Goal: Task Accomplishment & Management: Use online tool/utility

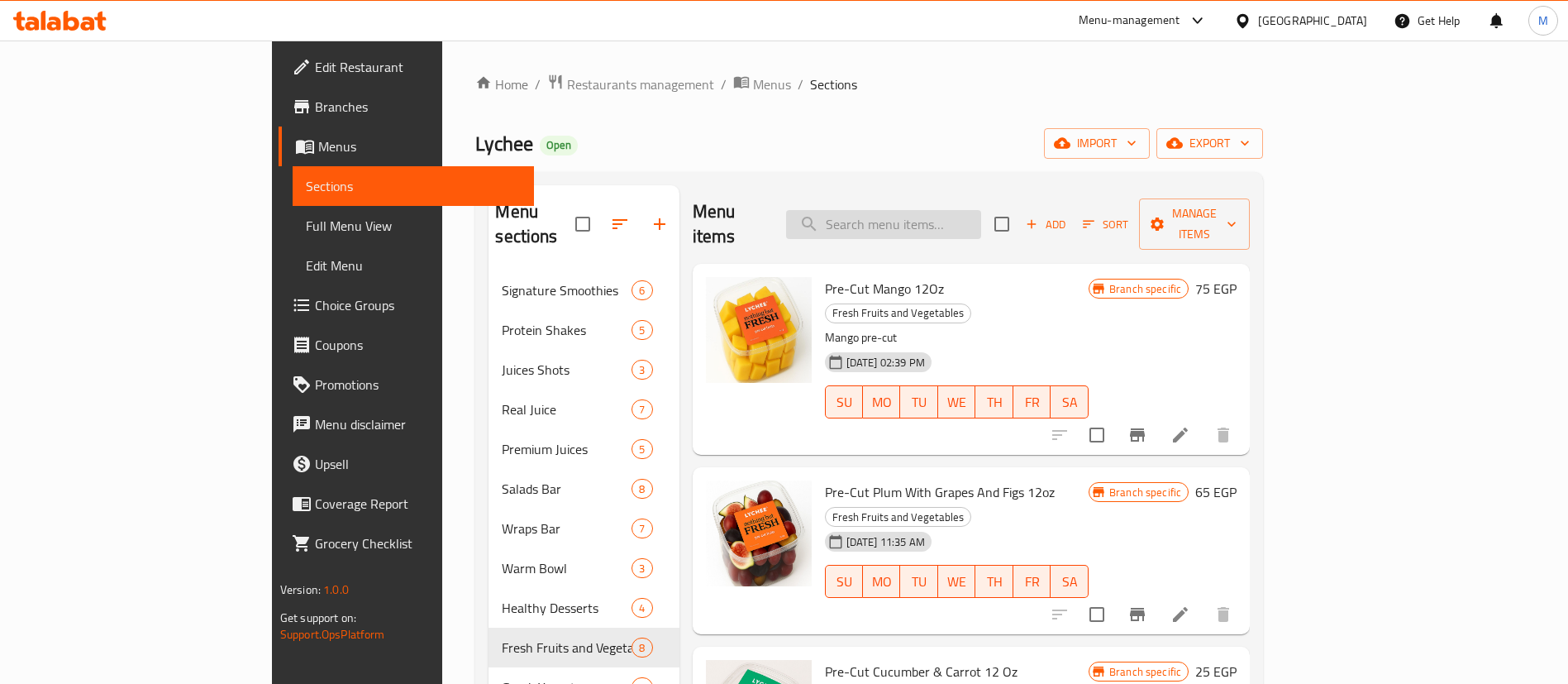
click at [981, 221] on input "search" at bounding box center [883, 224] width 195 height 29
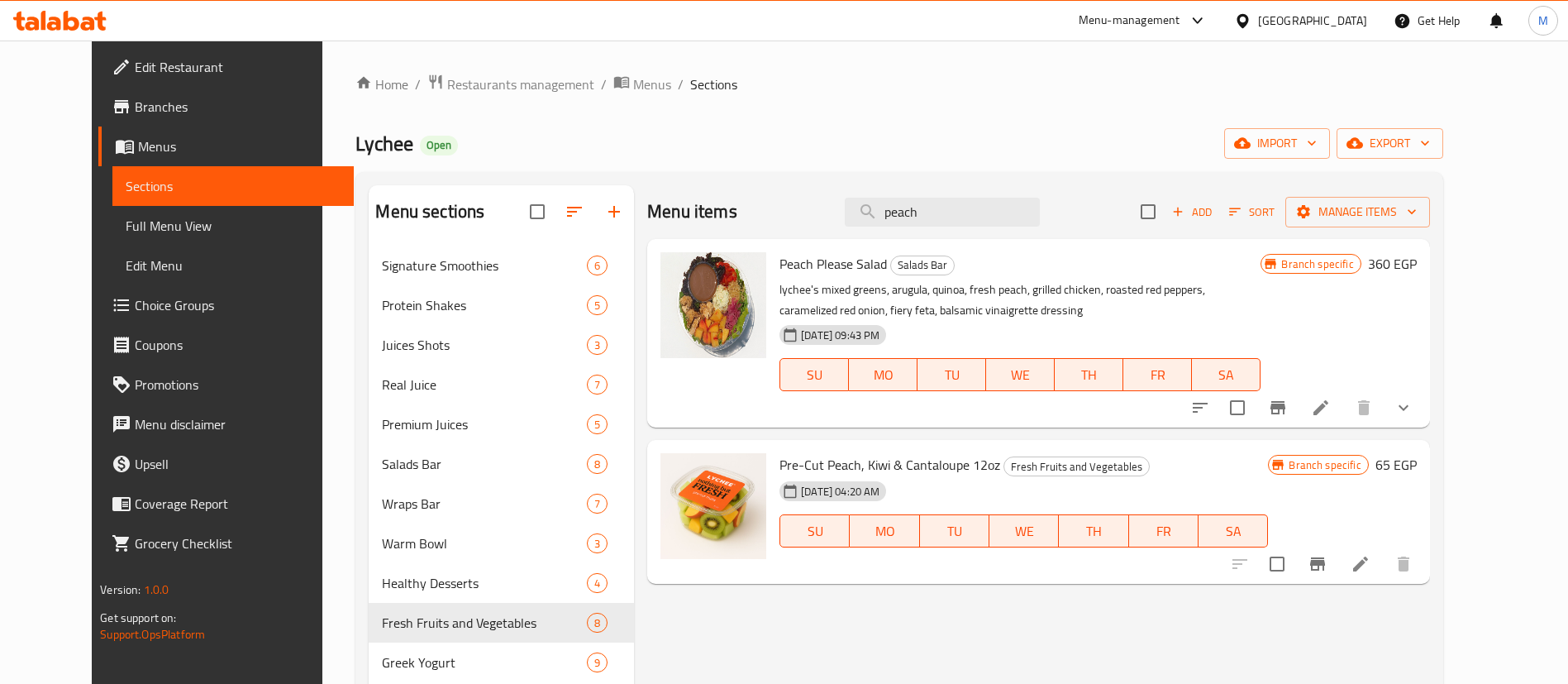
type input "peach"
click at [1423, 399] on button "show more" at bounding box center [1403, 407] width 40 height 40
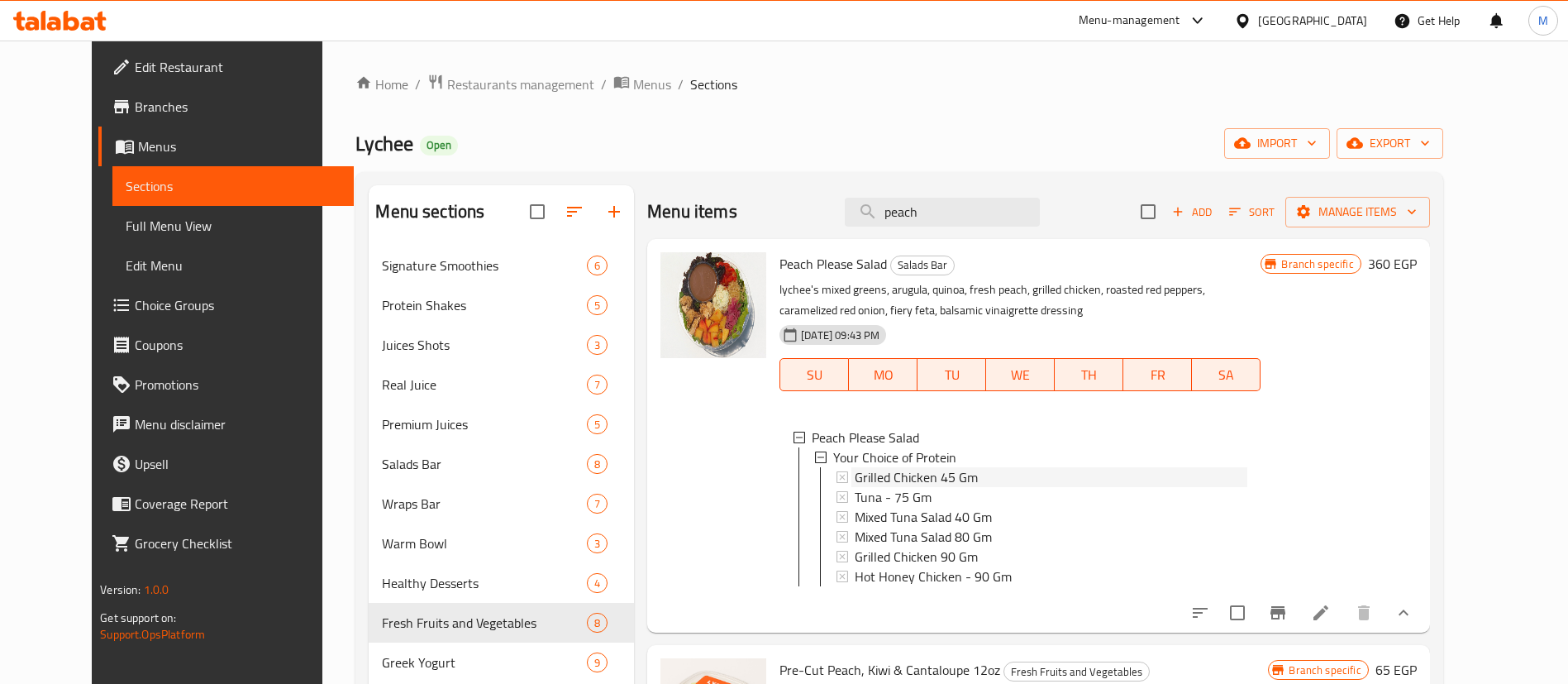
click at [964, 477] on div "Grilled Chicken 45 Gm" at bounding box center [1051, 477] width 392 height 20
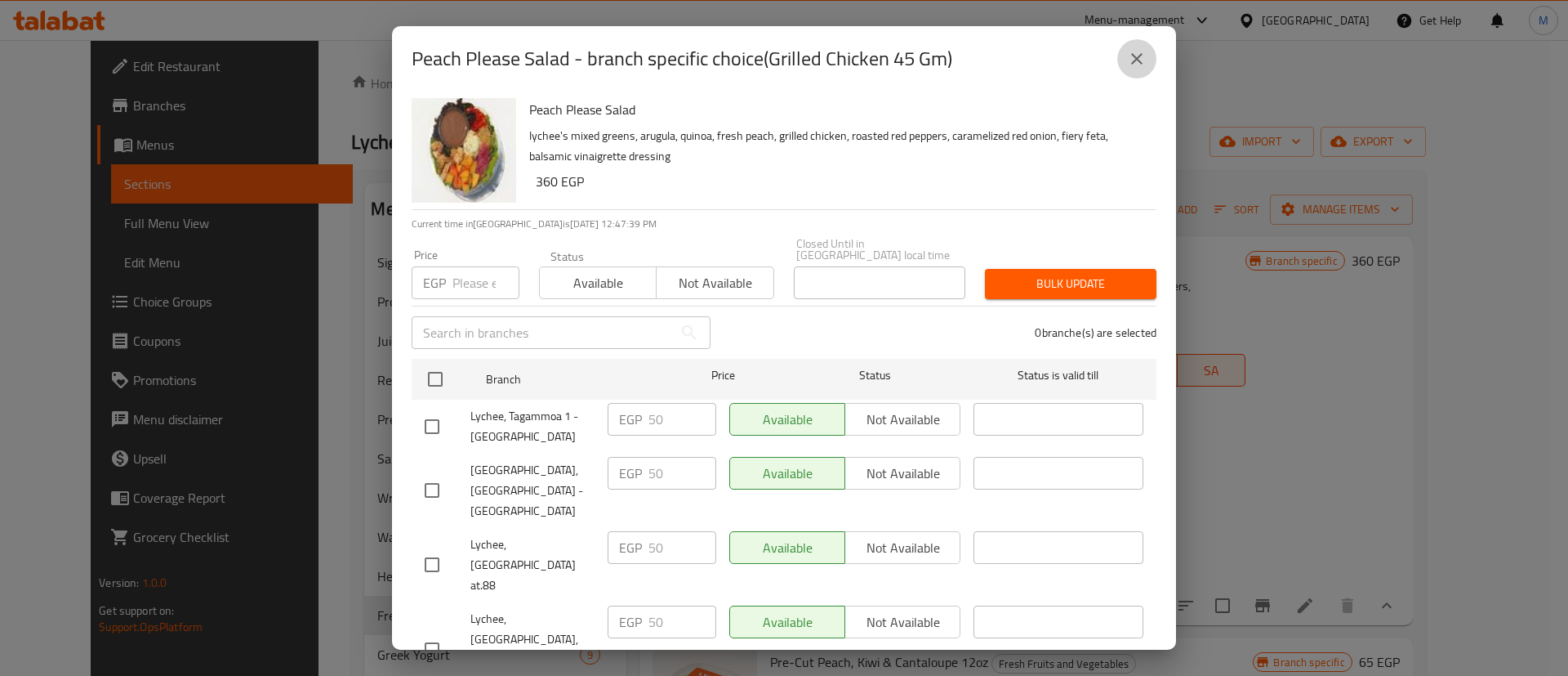
click at [1136, 51] on icon "close" at bounding box center [1137, 59] width 20 height 20
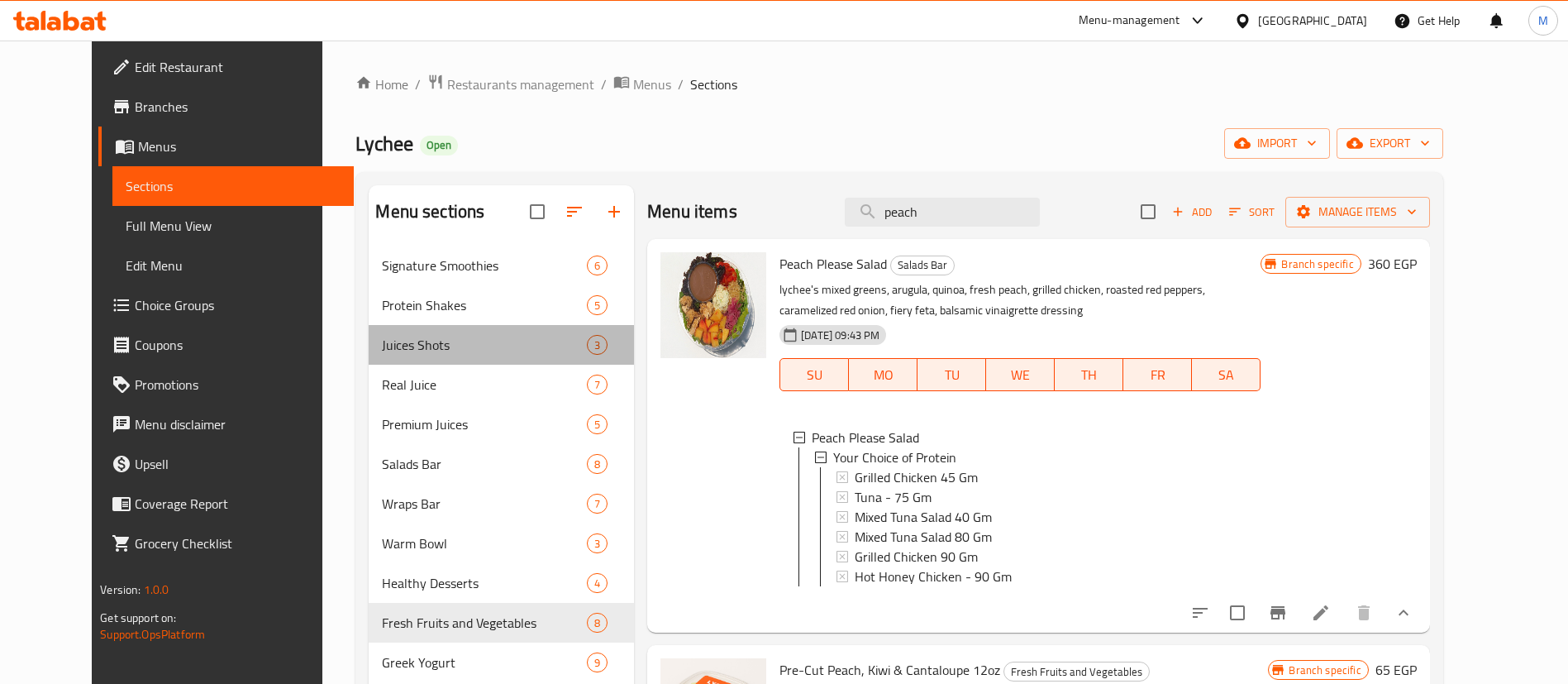
click at [408, 327] on div "Juices Shots 3" at bounding box center [502, 345] width 266 height 40
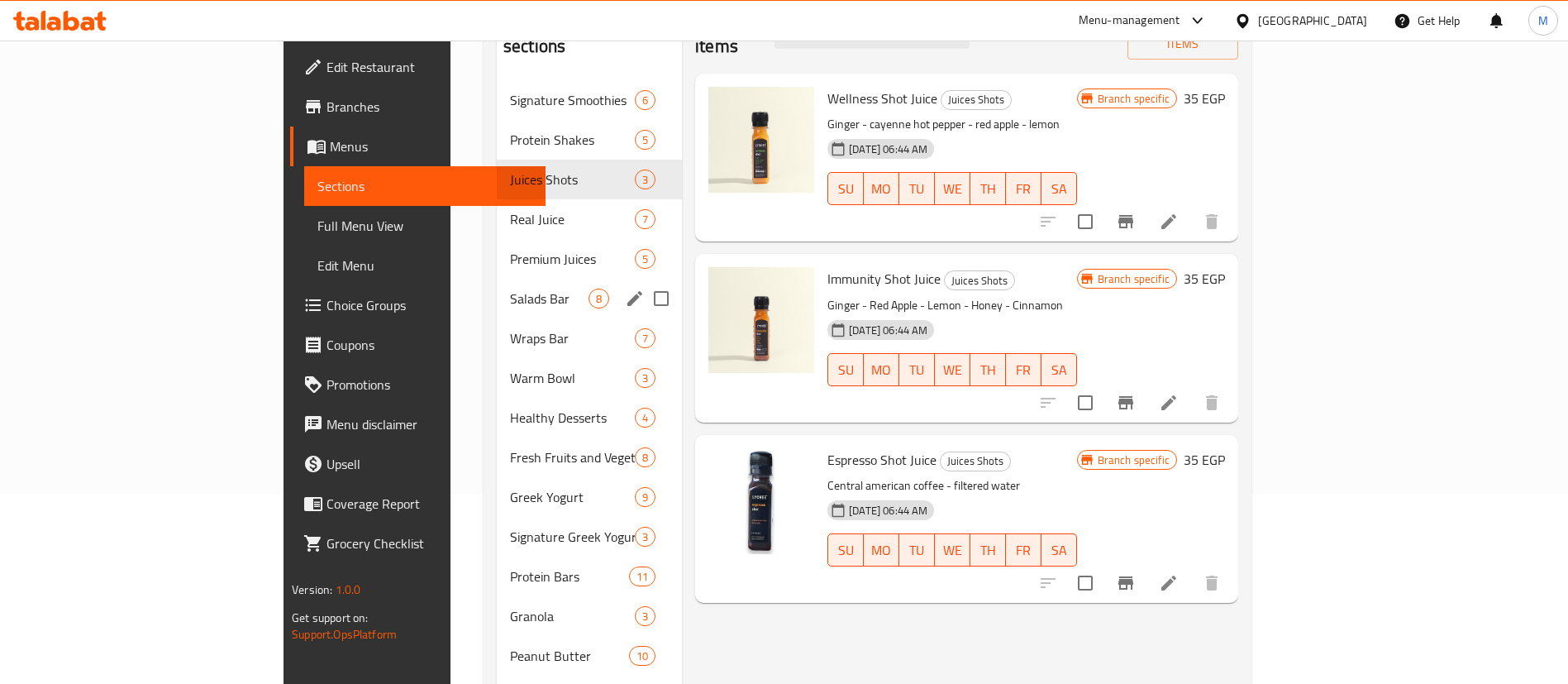
scroll to position [58, 0]
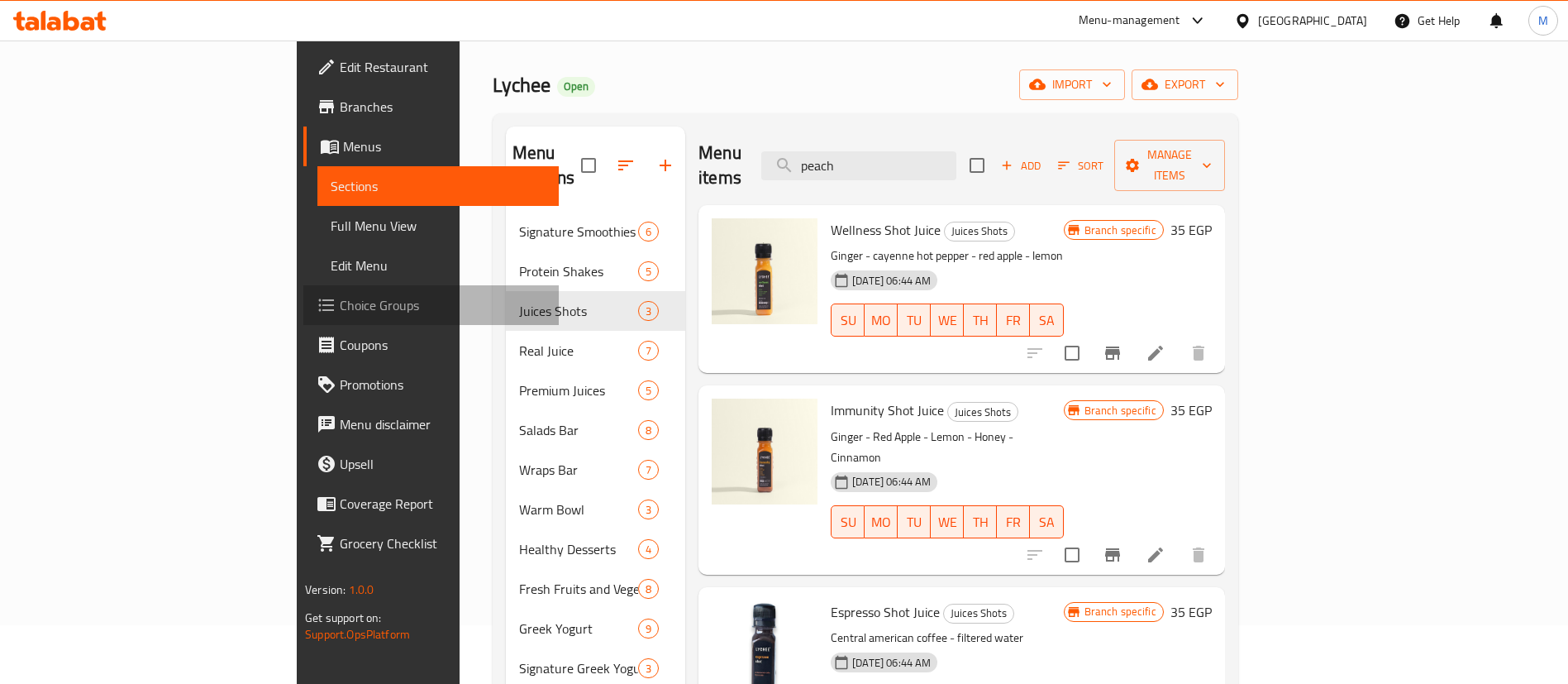
click at [340, 299] on span "Choice Groups" at bounding box center [443, 305] width 206 height 20
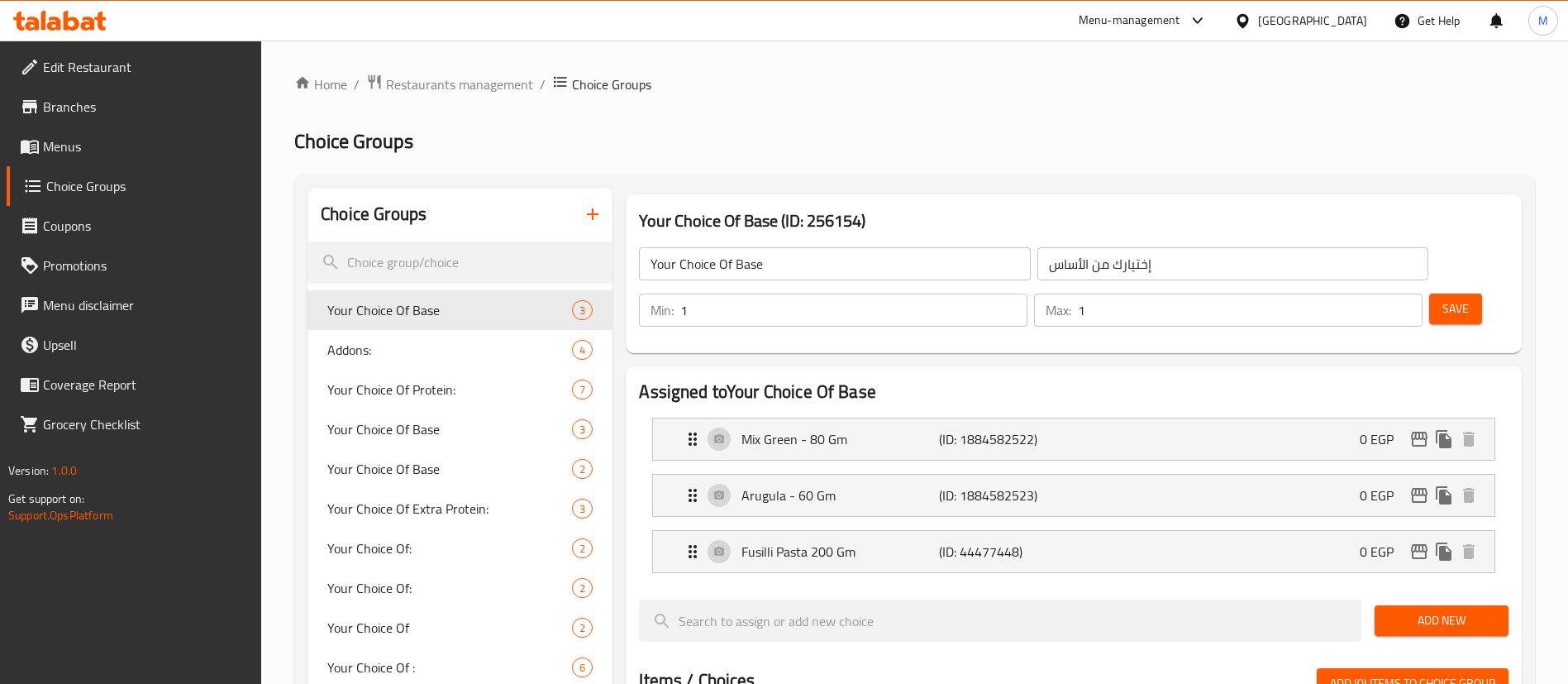
click at [500, 254] on div at bounding box center [784, 342] width 1568 height 684
click at [441, 258] on input "search" at bounding box center [460, 263] width 305 height 43
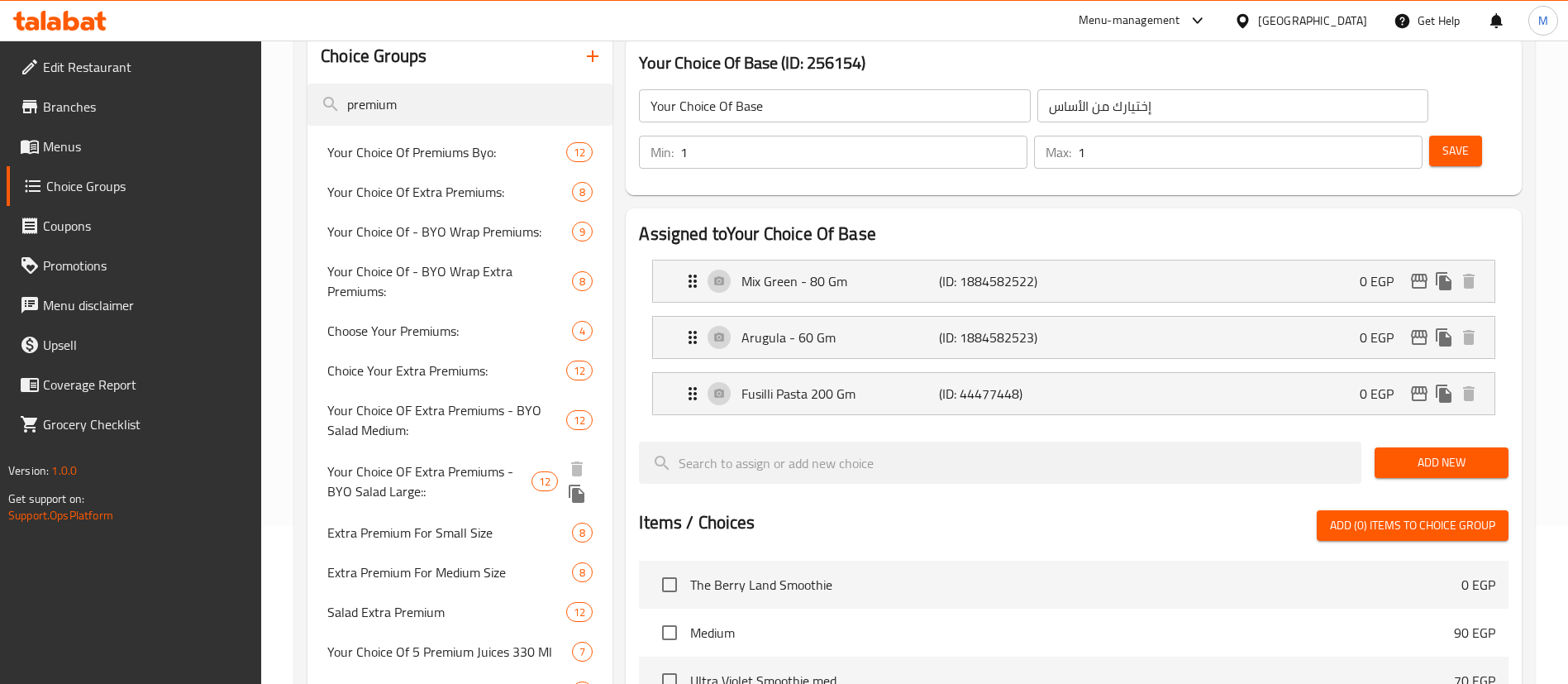
scroll to position [161, 0]
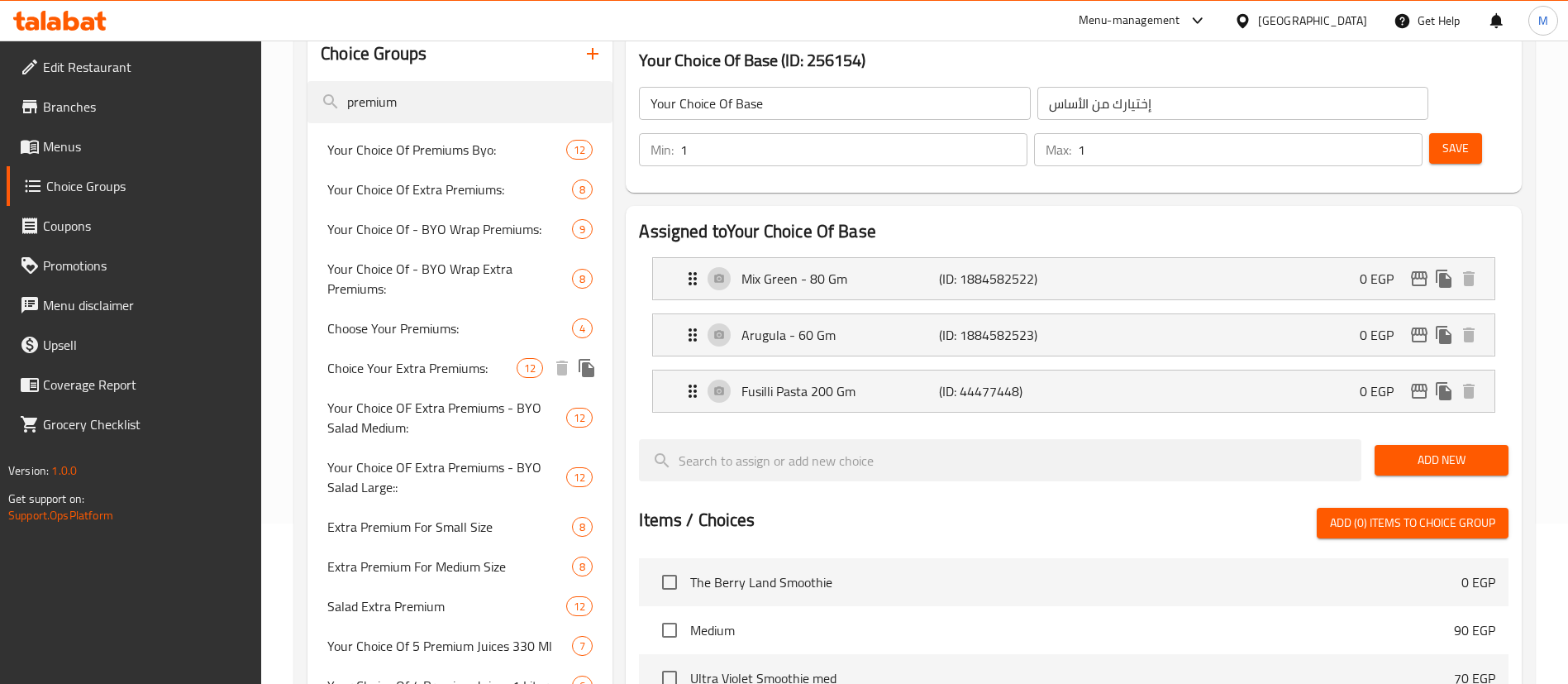
type input "premium"
click at [429, 358] on span "Choice Your Extra Premiums:" at bounding box center [421, 368] width 189 height 20
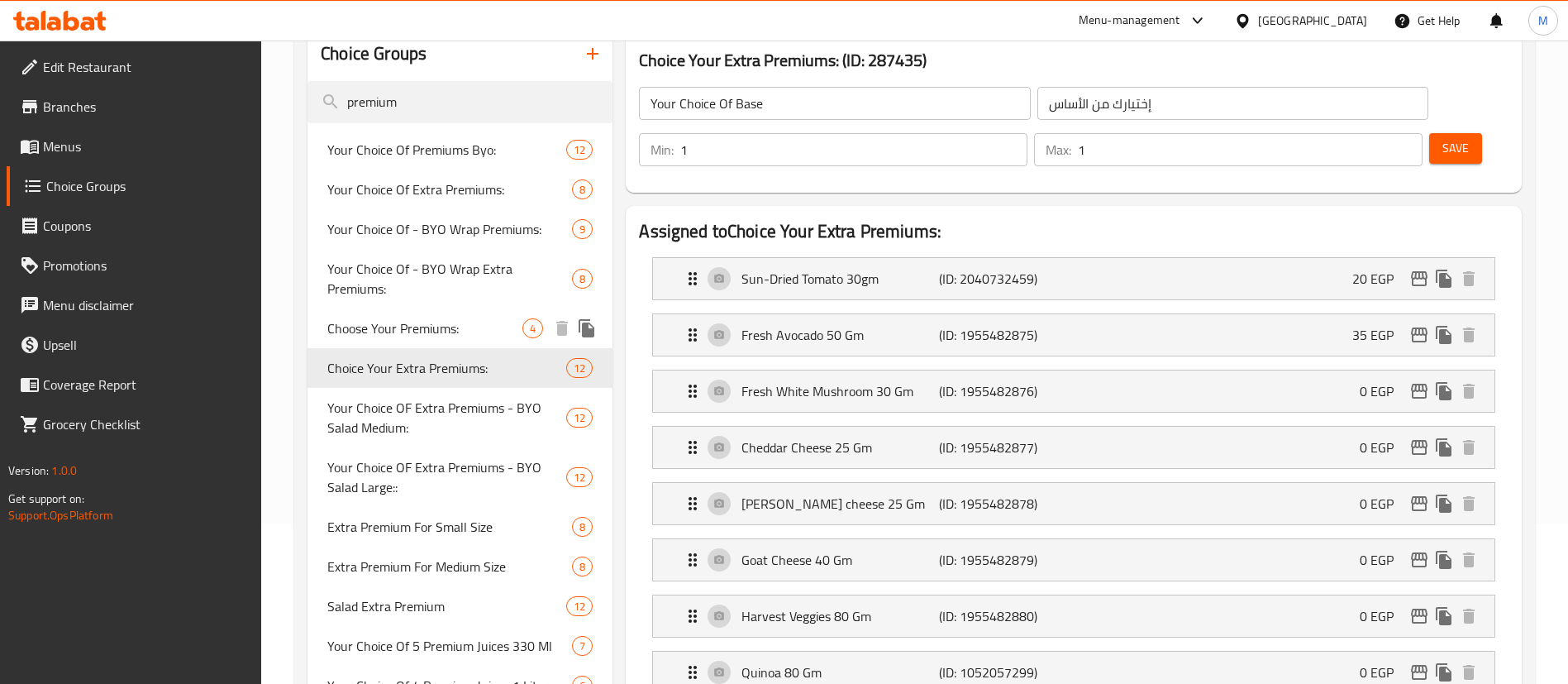
type input "Choice Your Extra Premiums:"
type input "[PERSON_NAME] الإضافية:"
type input "0"
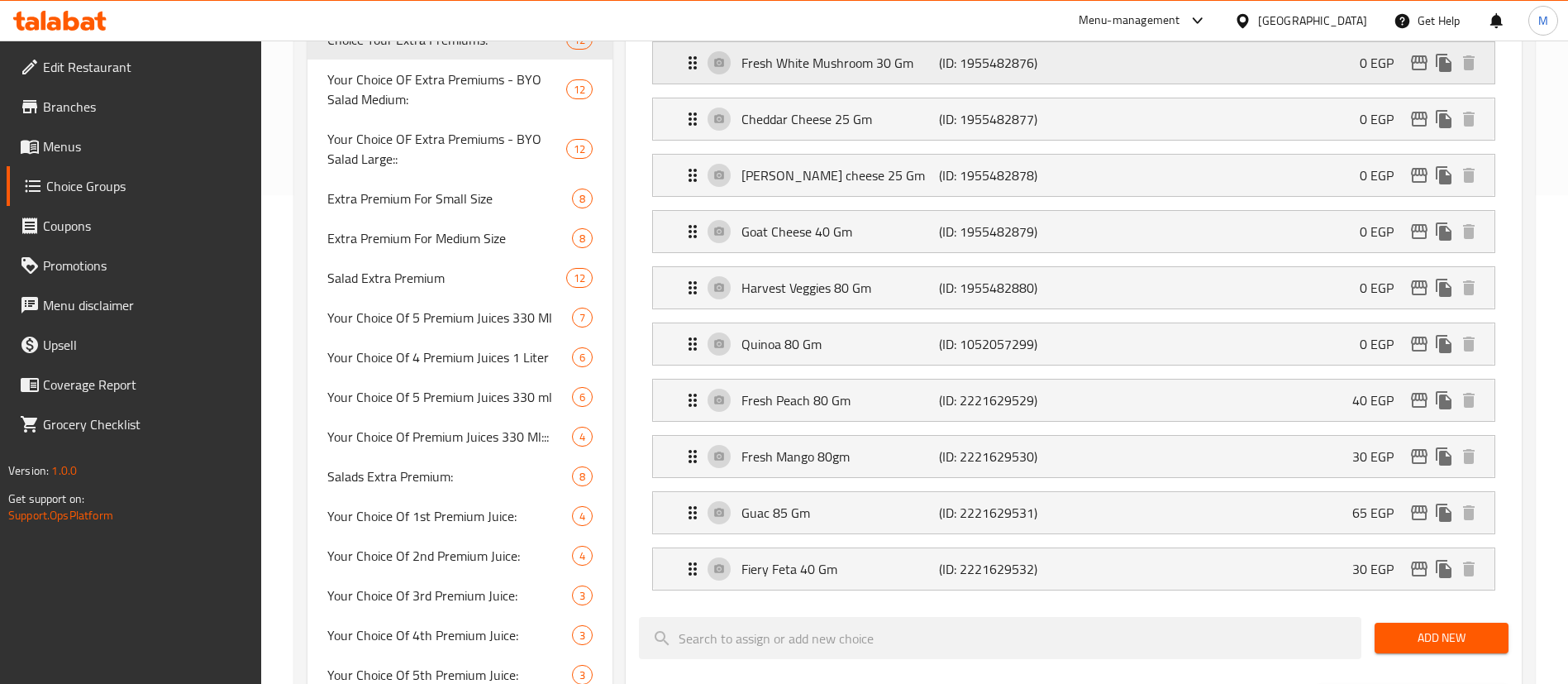
scroll to position [483, 0]
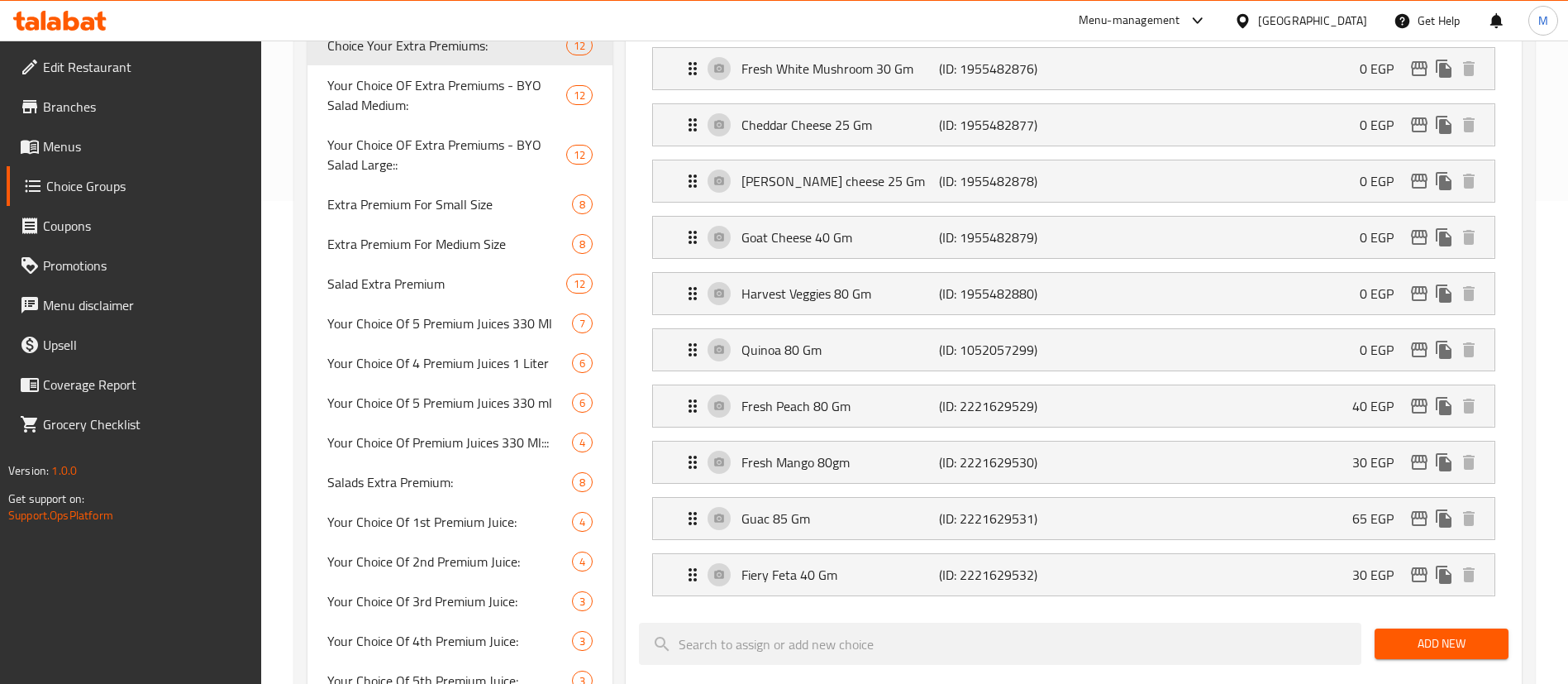
click at [937, 328] on div "Quinoa 80 Gm (ID: 1052057299) 0 EGP Name (En) Quinoa 80 Gm Name (En) Name (Ar) …" at bounding box center [1073, 349] width 843 height 43
click at [1423, 342] on icon "edit" at bounding box center [1419, 349] width 17 height 15
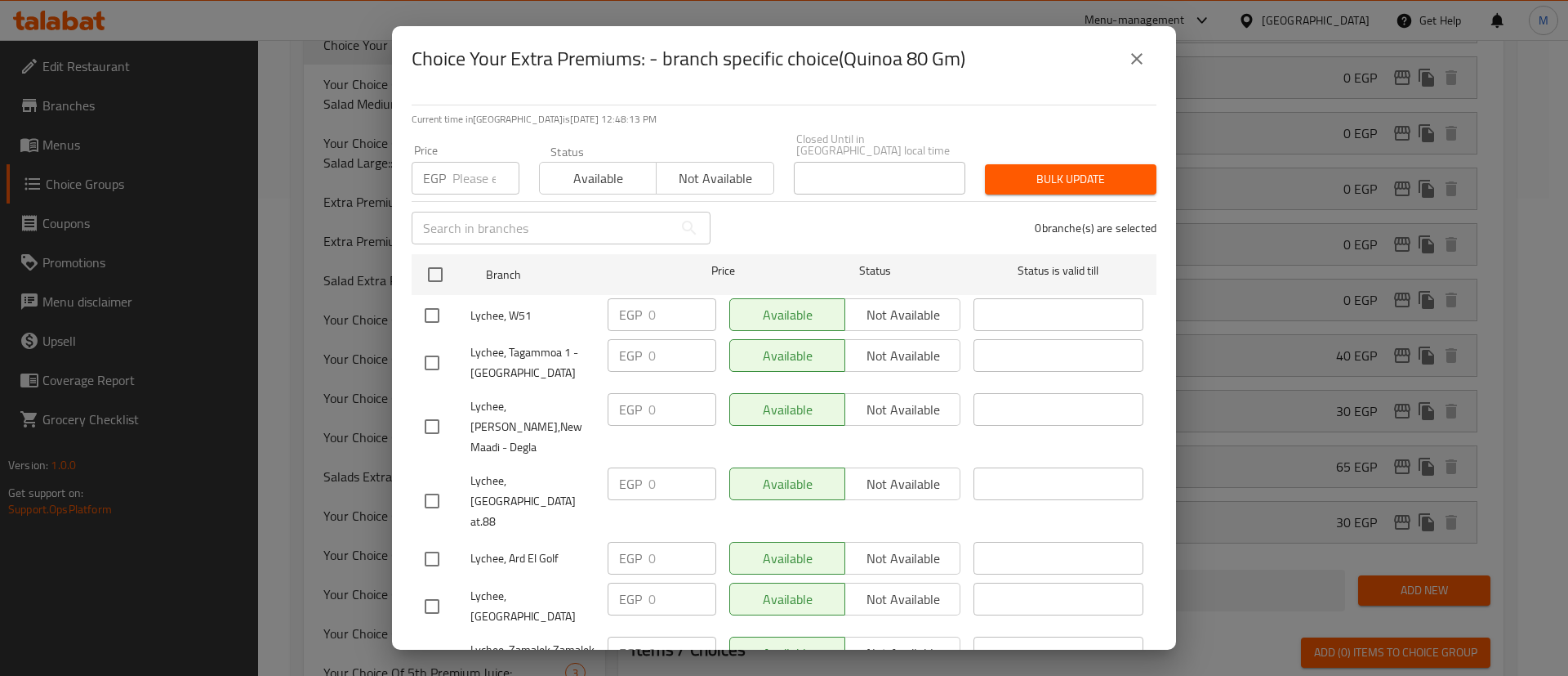
click at [1144, 59] on icon "close" at bounding box center [1137, 59] width 20 height 20
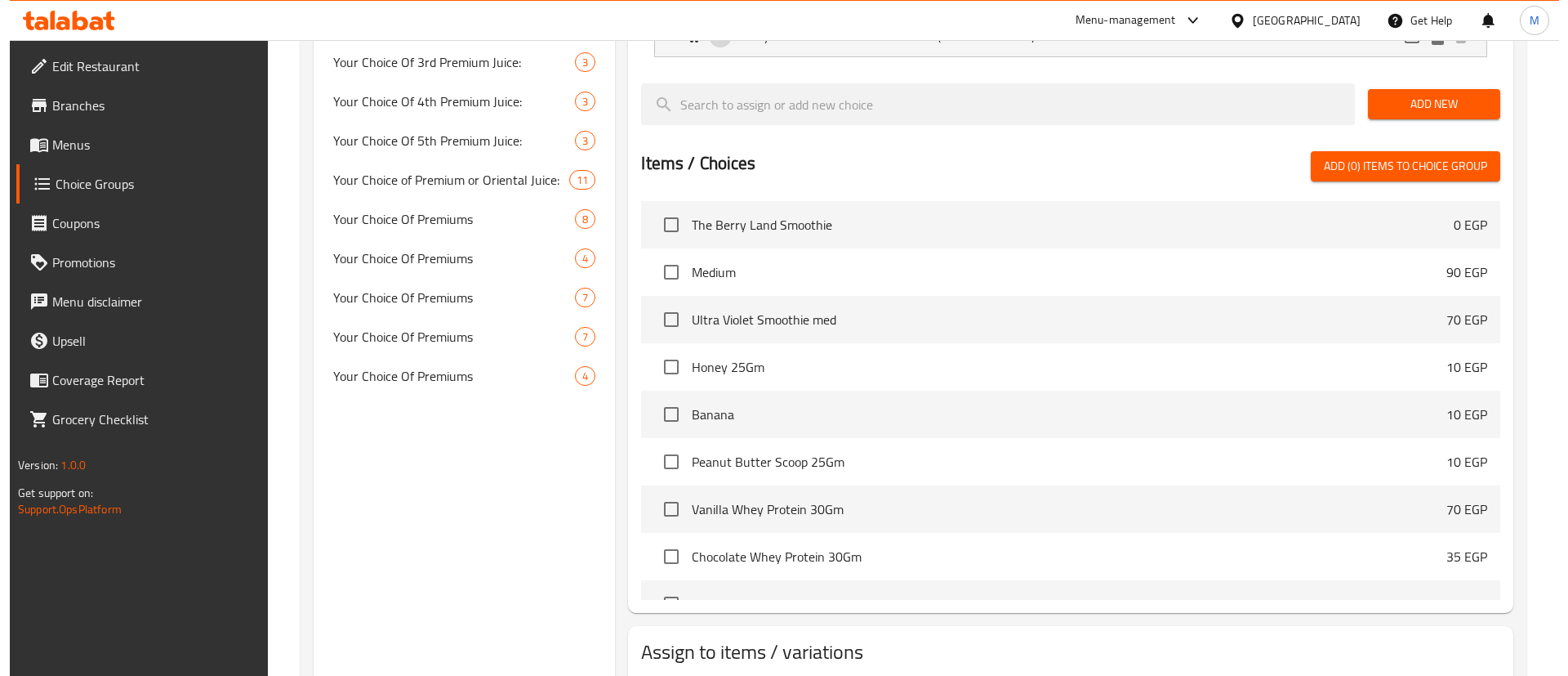
scroll to position [1067, 0]
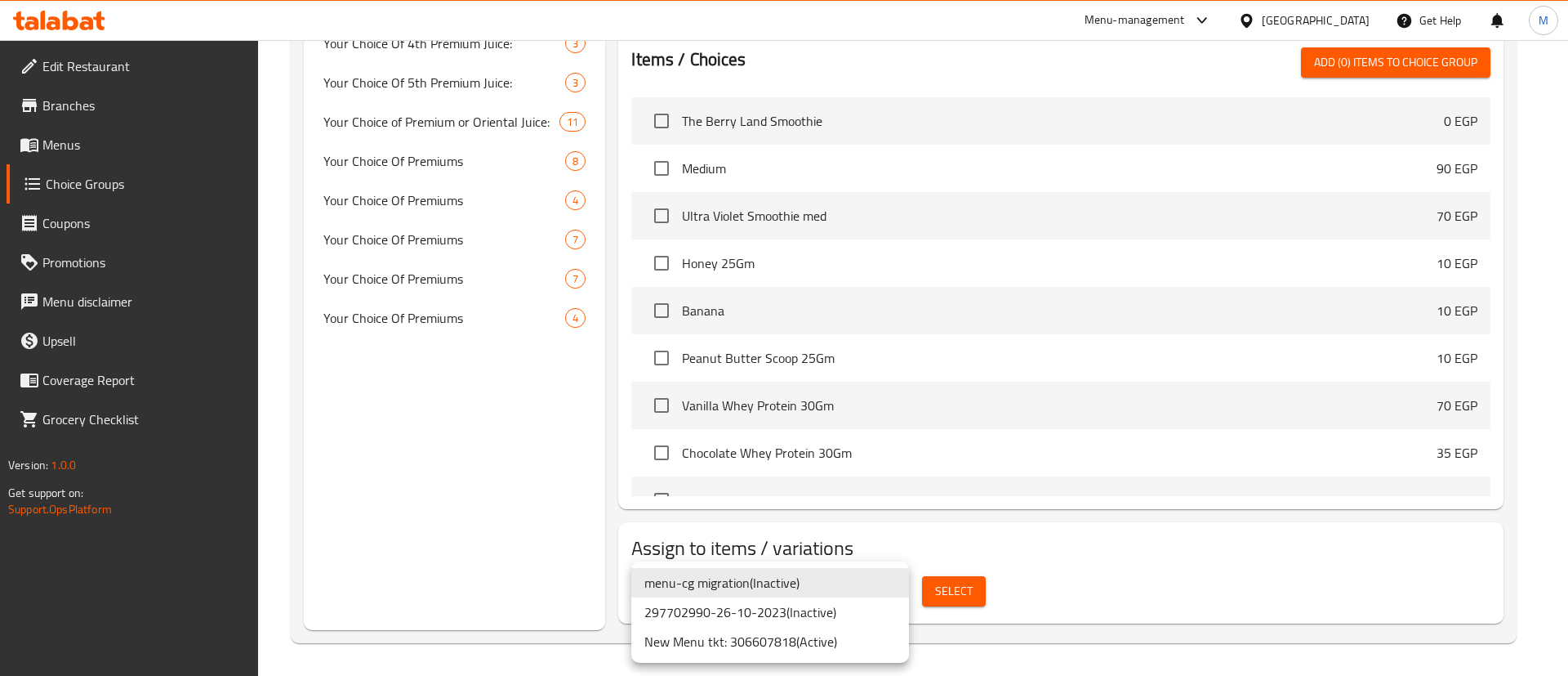
click at [832, 651] on li "New Menu tkt: 306607818 ( Active )" at bounding box center [771, 642] width 278 height 29
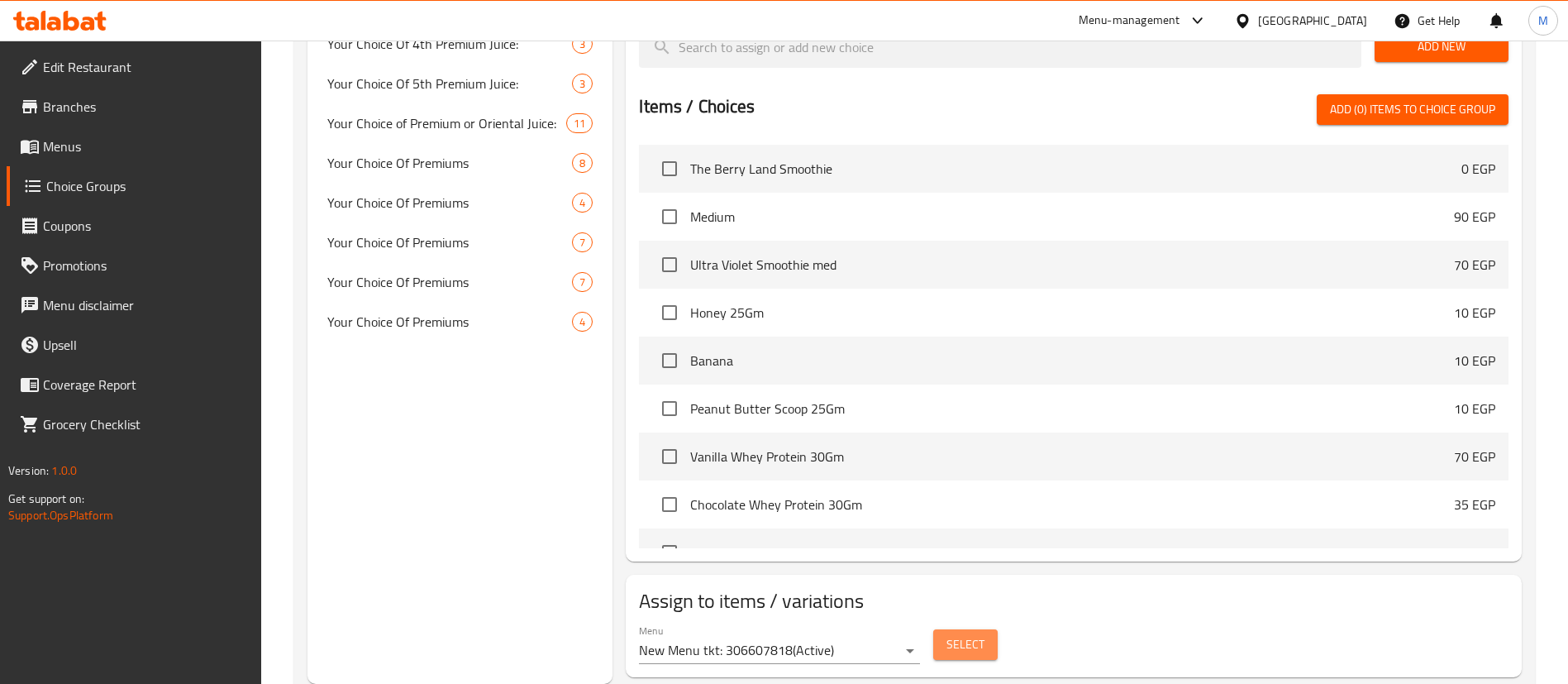
click at [973, 634] on span "Select" at bounding box center [965, 644] width 38 height 21
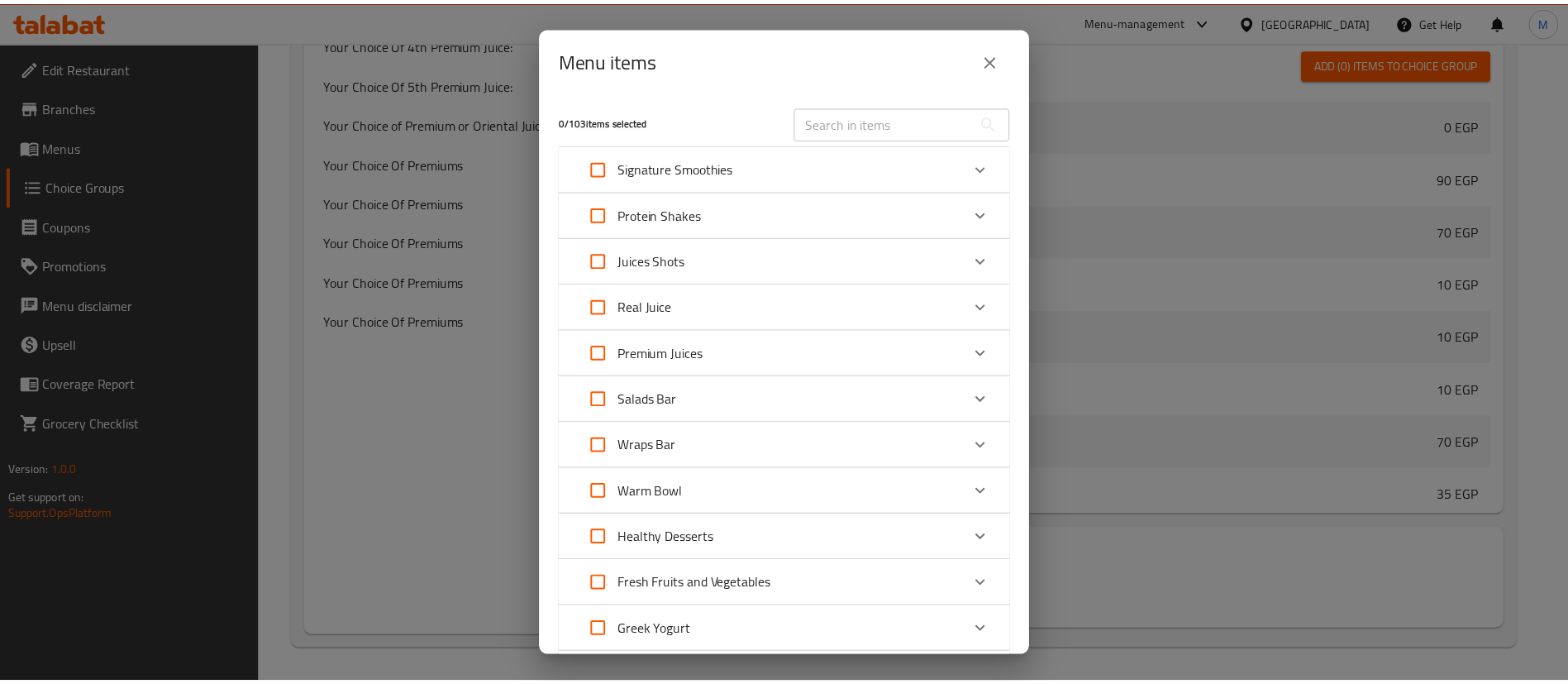
scroll to position [528, 0]
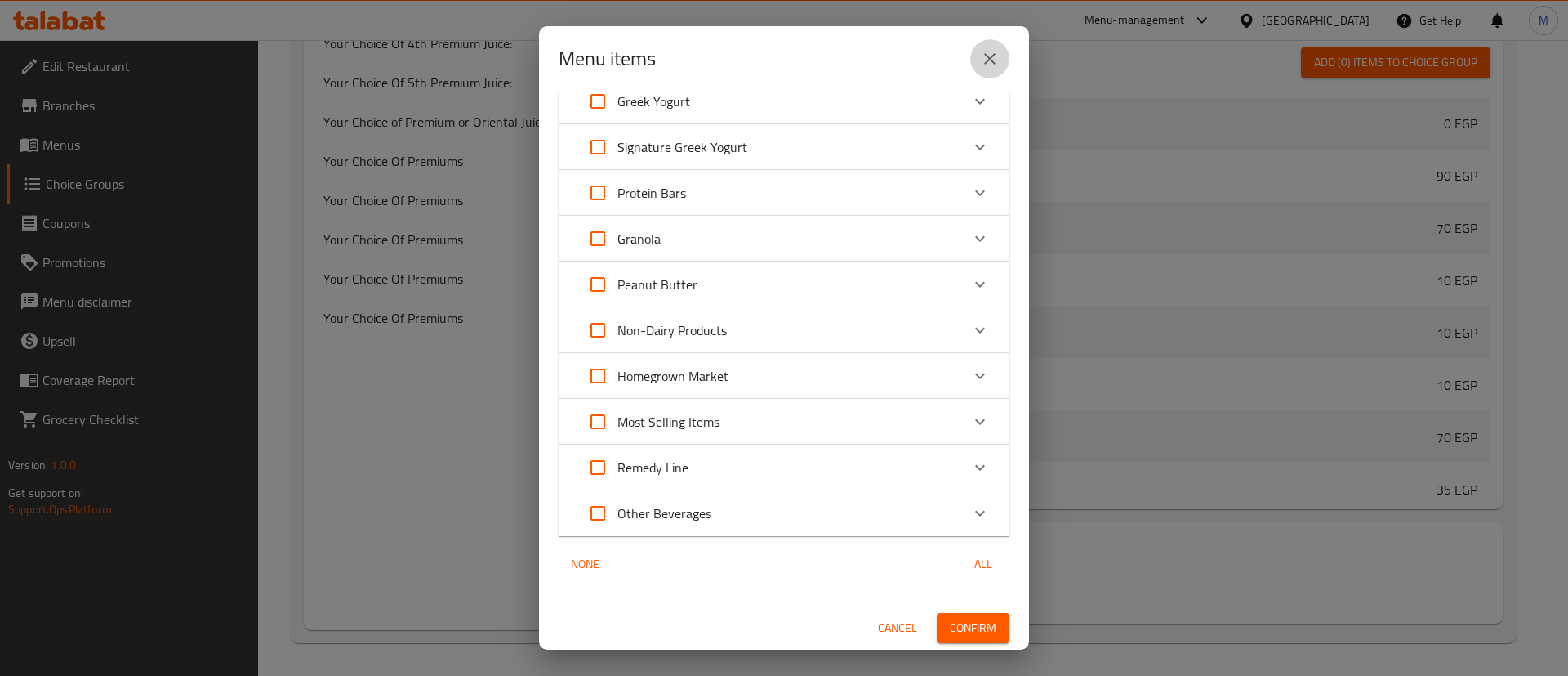
click at [996, 56] on icon "close" at bounding box center [990, 59] width 20 height 20
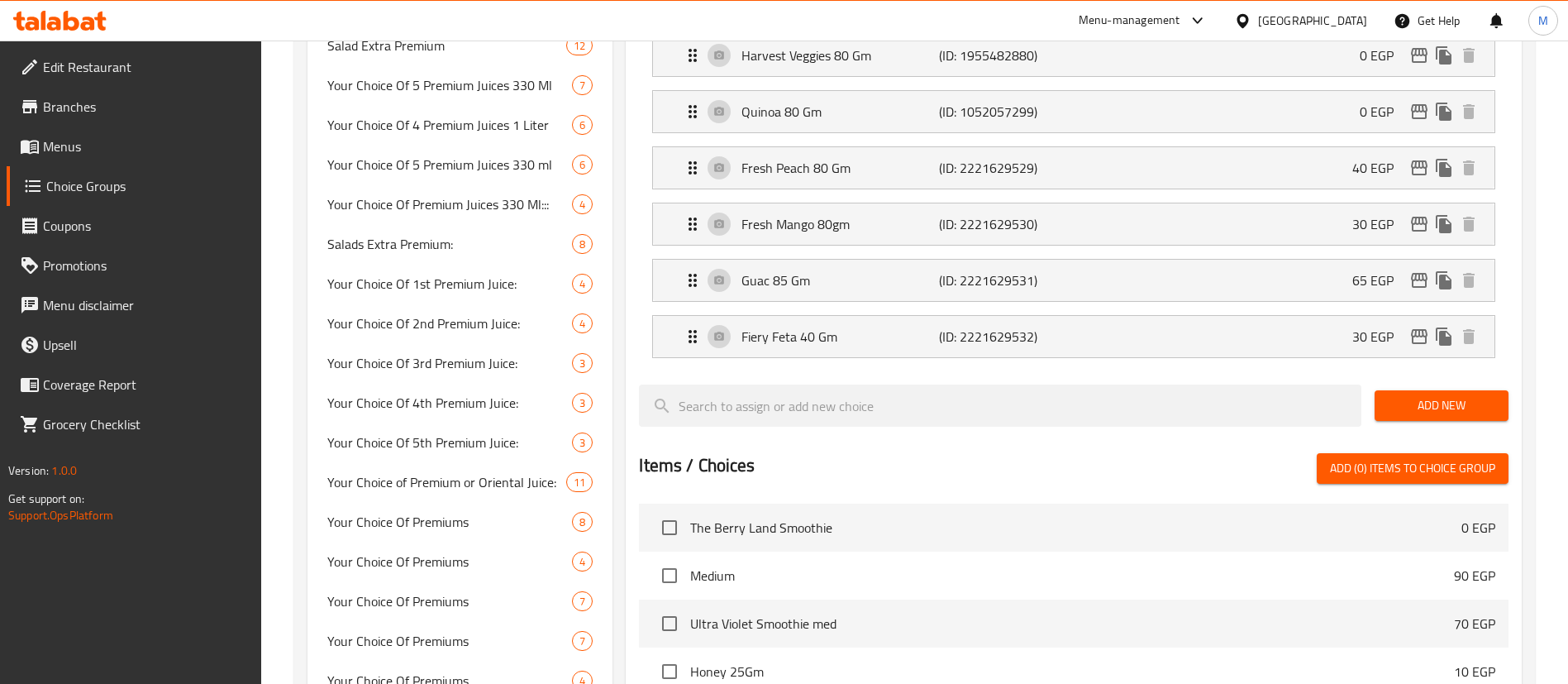
scroll to position [0, 0]
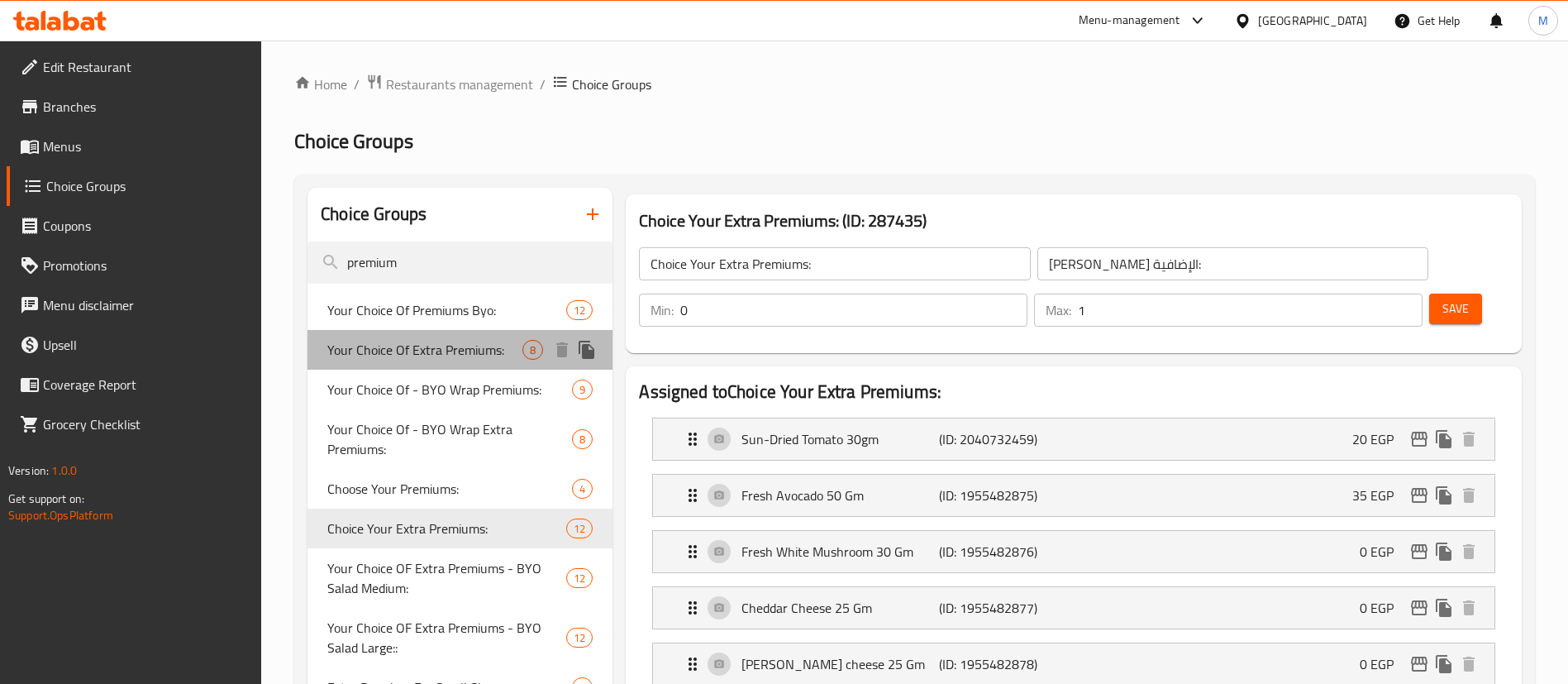
click at [474, 345] on span "Your Choice Of Extra Premiums:" at bounding box center [424, 350] width 195 height 20
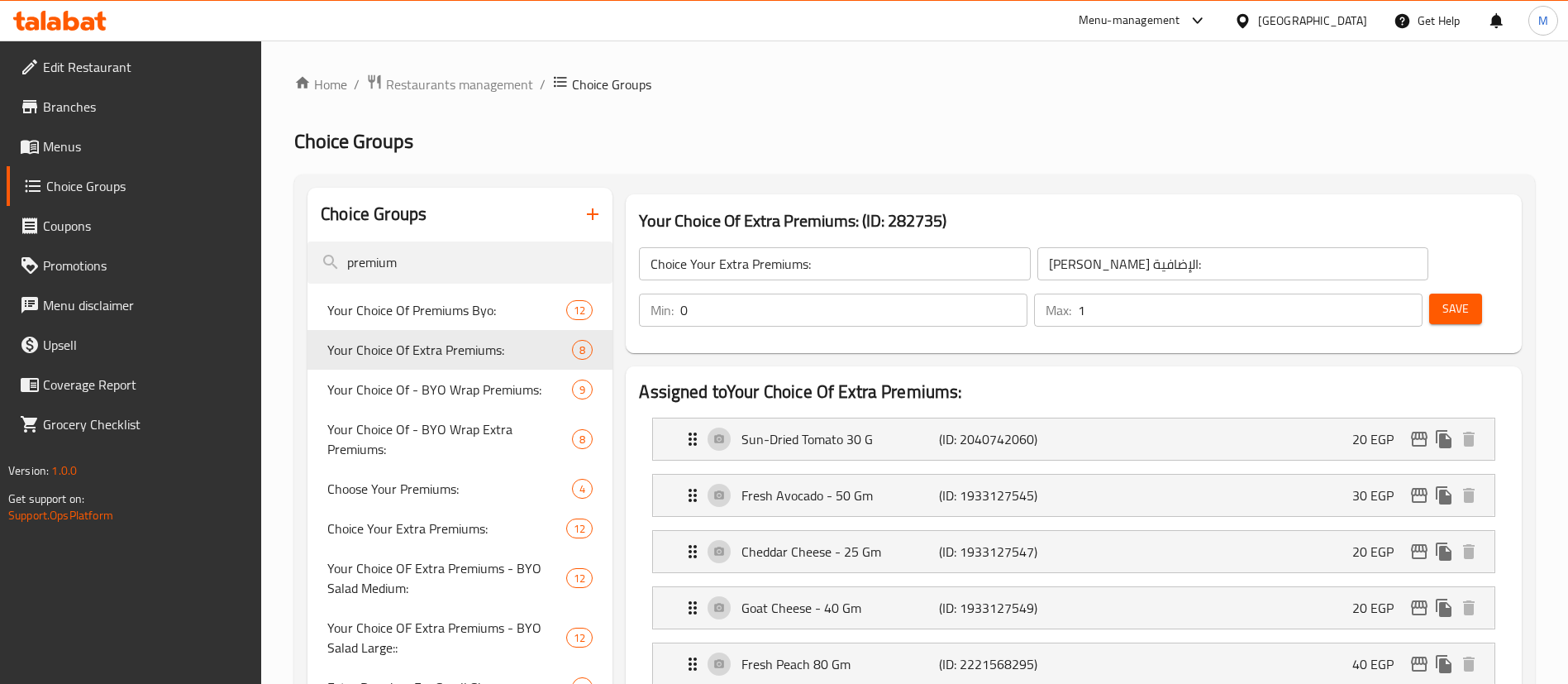
type input "Your Choice Of Extra Premiums:"
type input ":اختيارك من إضافة بريميمز"
type input "3"
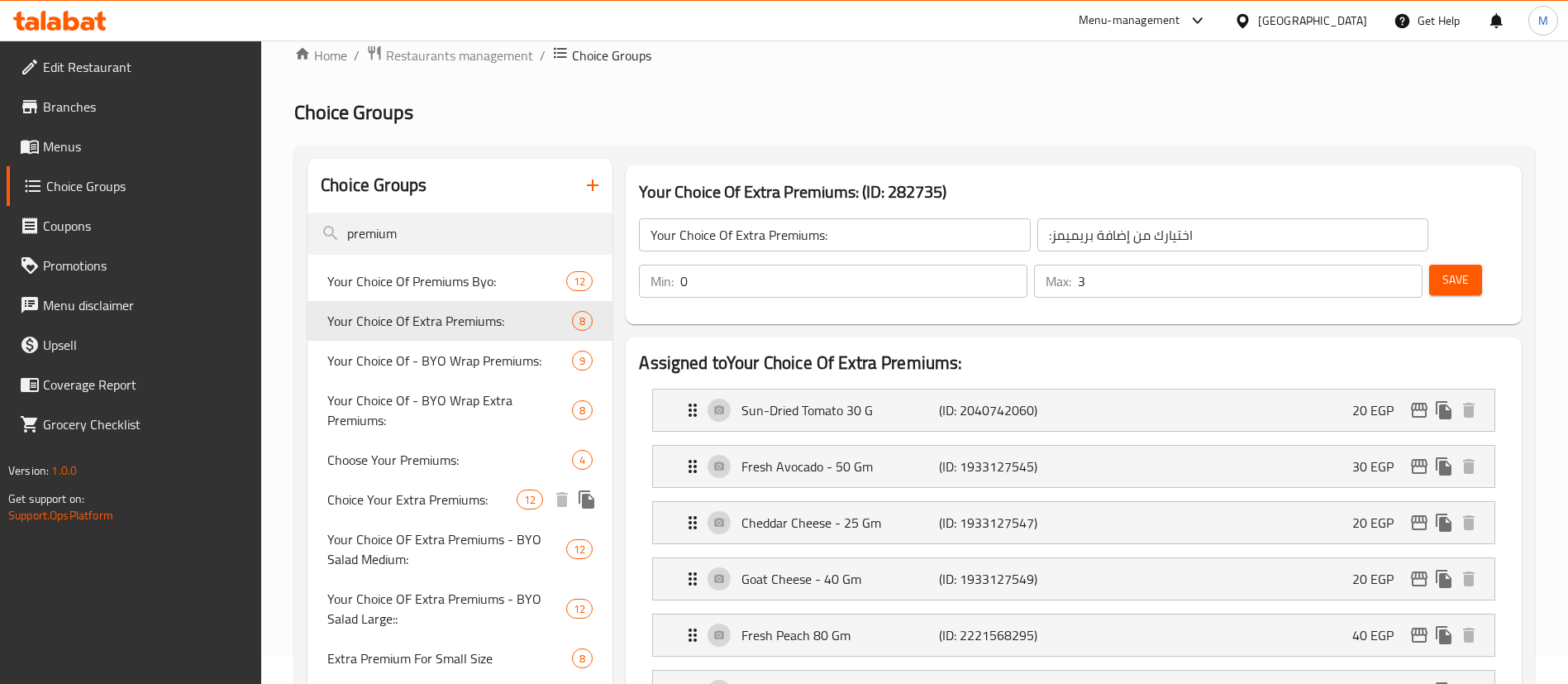
scroll to position [23, 0]
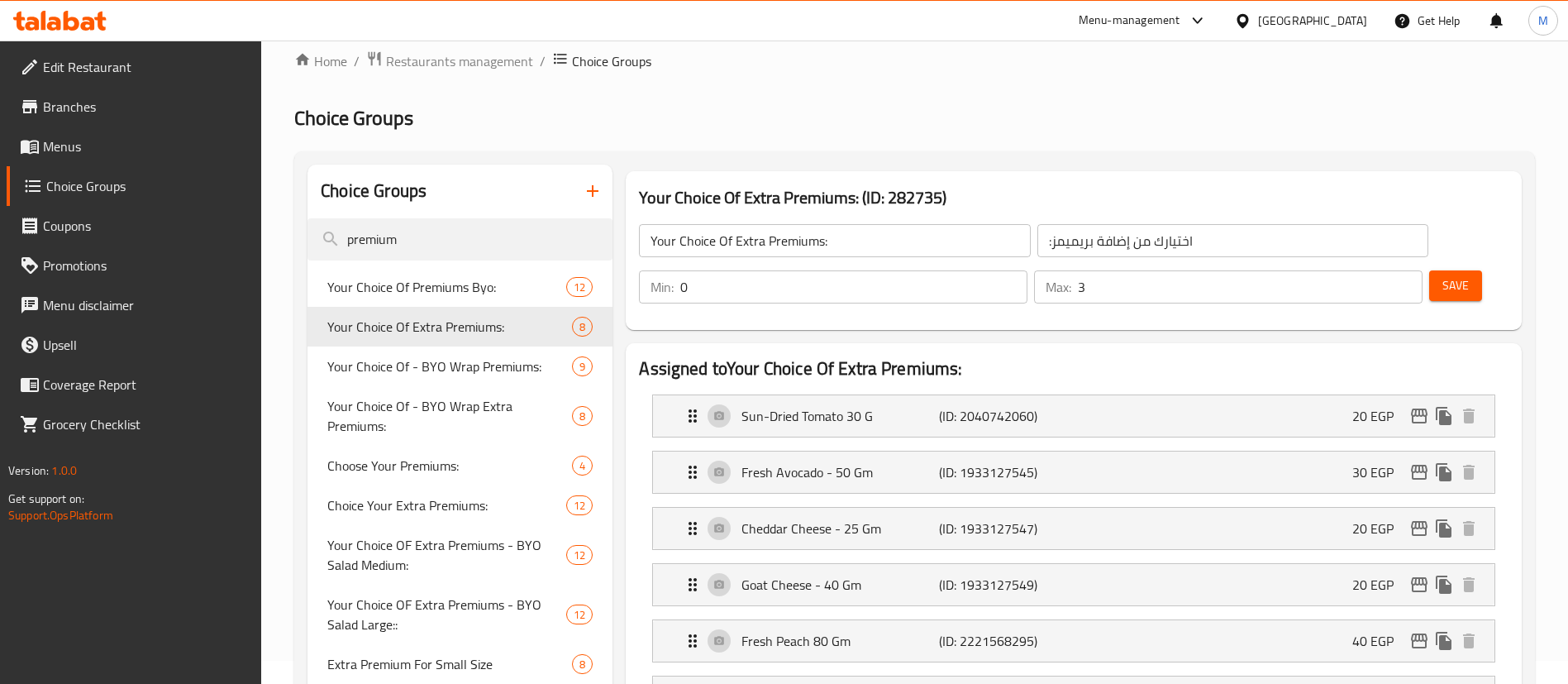
click at [831, 252] on input "Your Choice Of Extra Premiums:" at bounding box center [835, 240] width 391 height 33
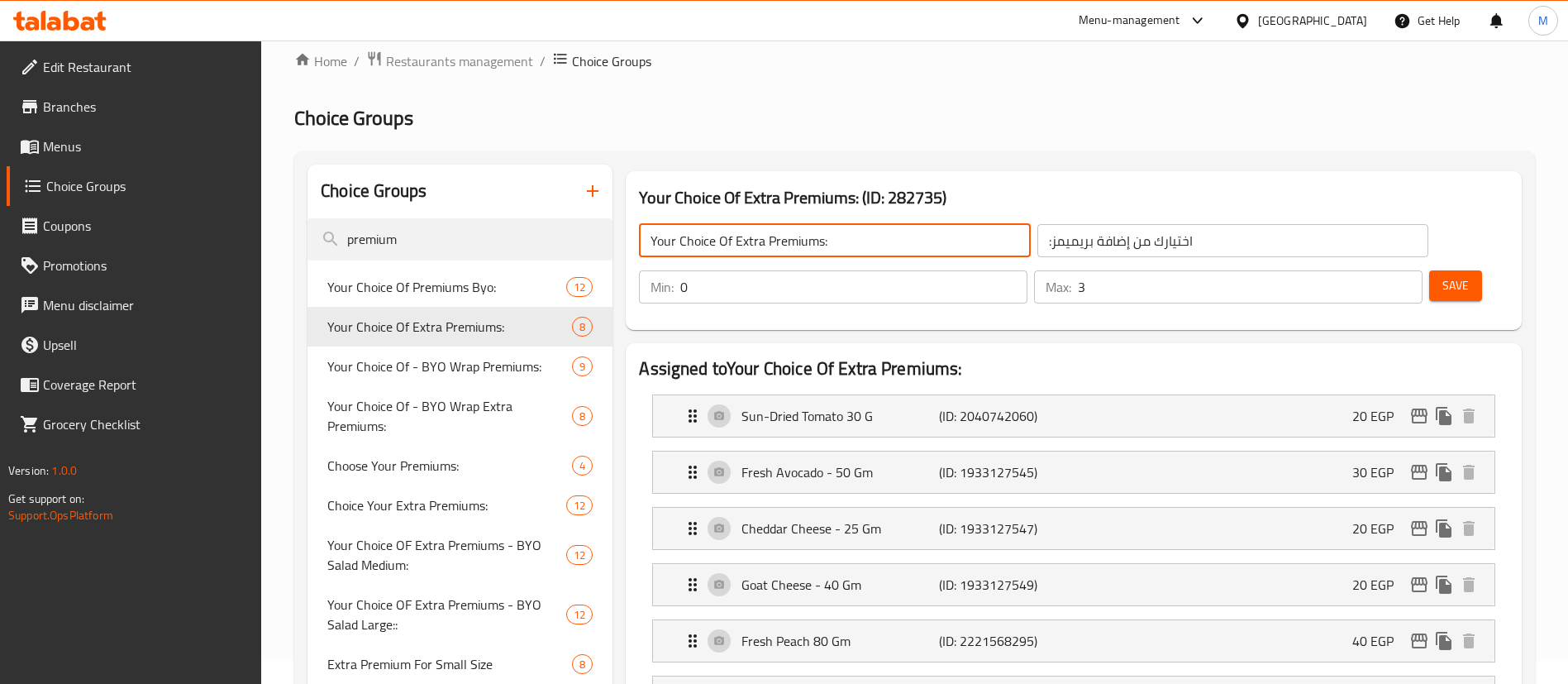
click at [831, 252] on input "Your Choice Of Extra Premiums:" at bounding box center [835, 240] width 391 height 33
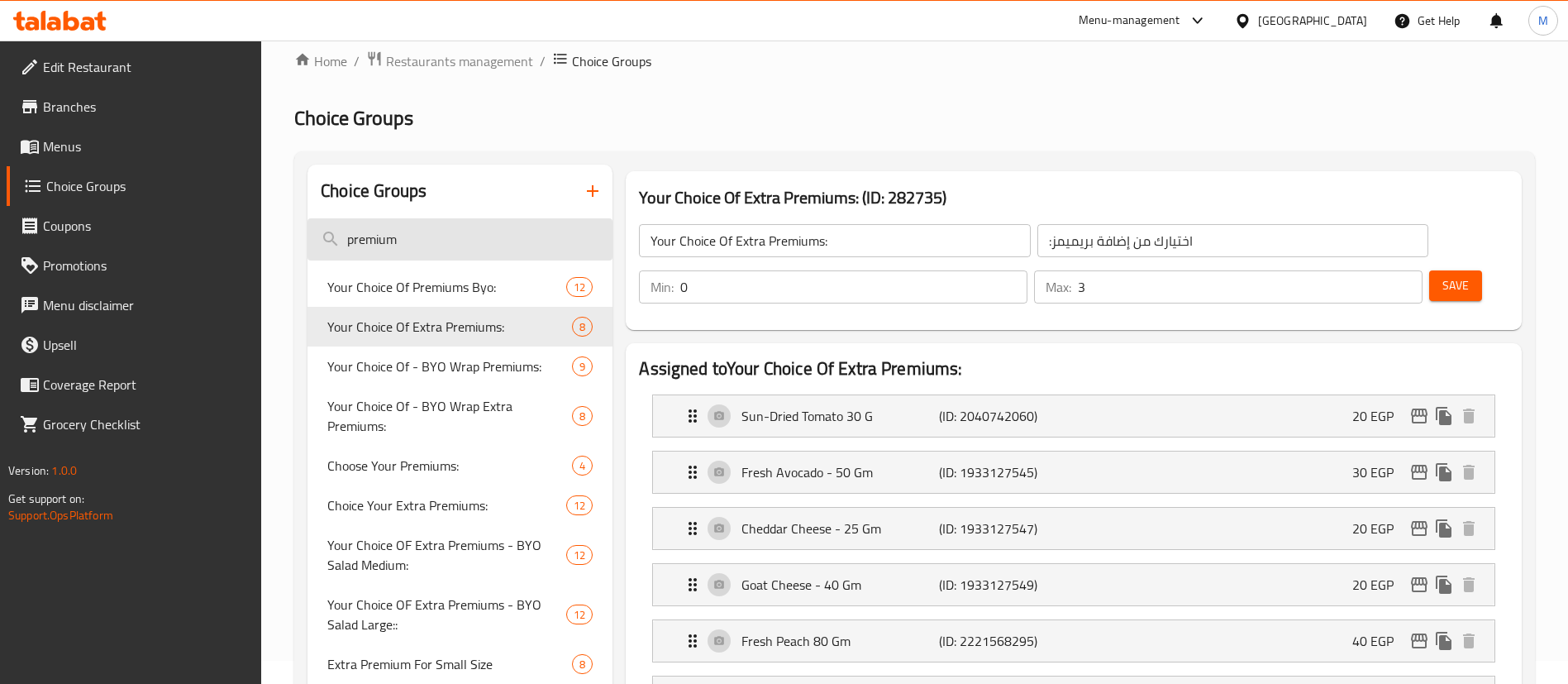
click at [431, 239] on input "premium" at bounding box center [460, 239] width 305 height 43
paste input "Your Choice Of Extra Premiums:"
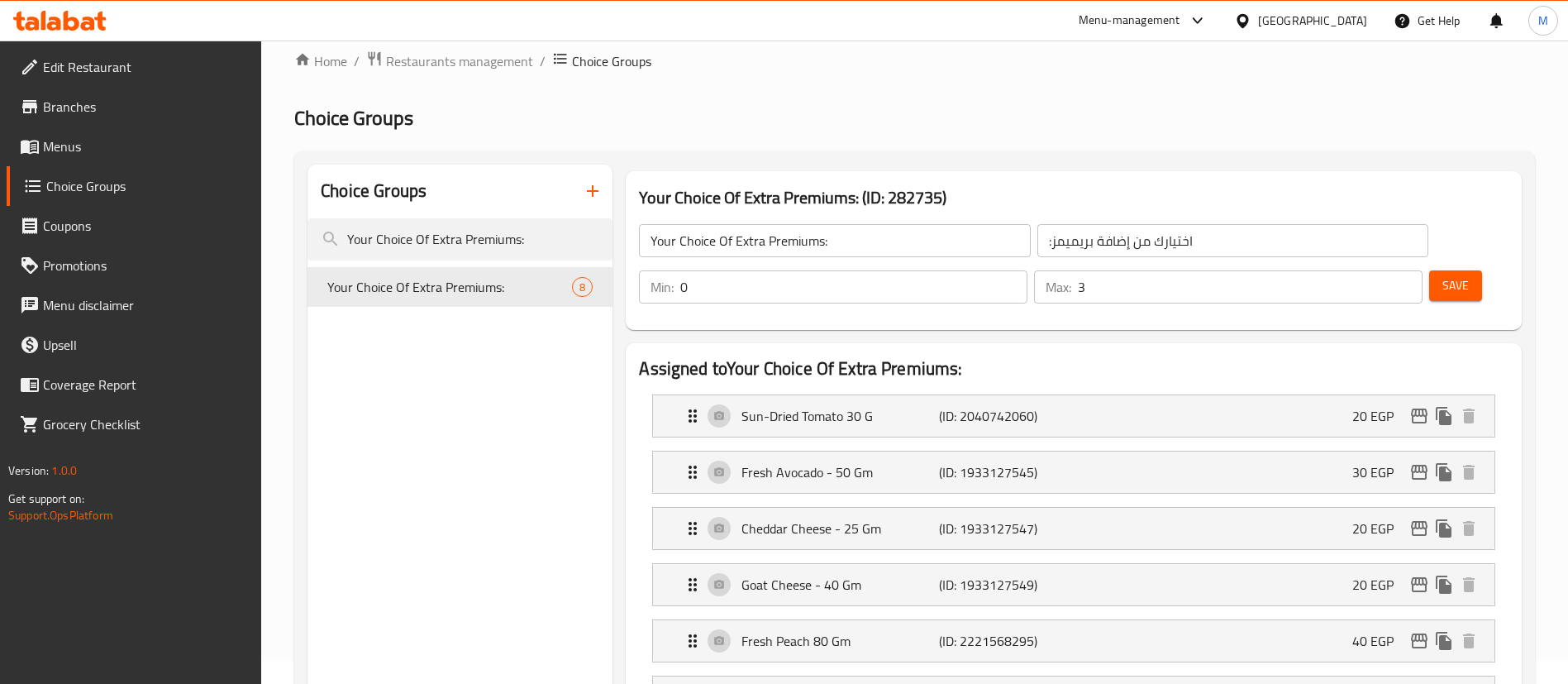
type input "Your Choice Of Extra Premiums:"
